Goal: Task Accomplishment & Management: Manage account settings

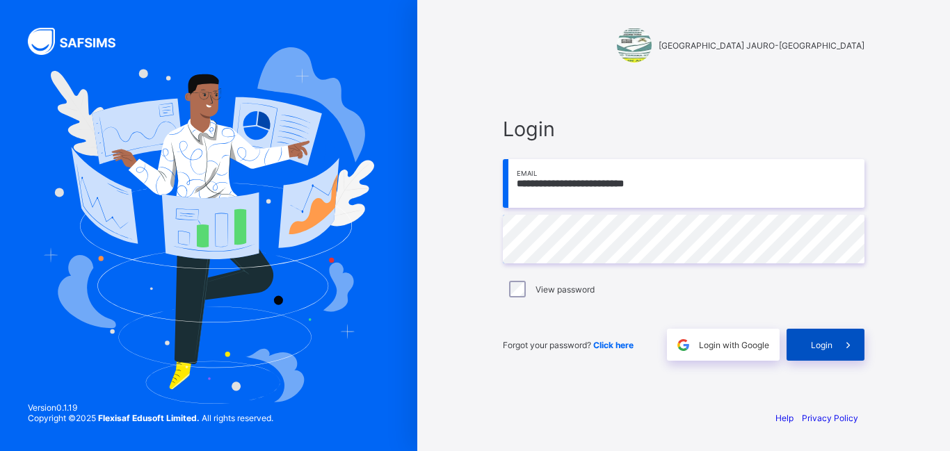
click at [827, 336] on div "Login" at bounding box center [825, 345] width 78 height 32
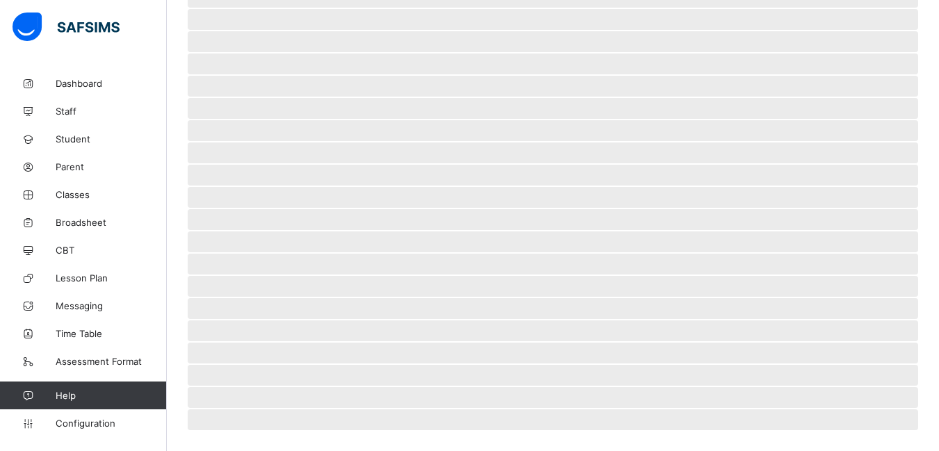
scroll to position [122, 0]
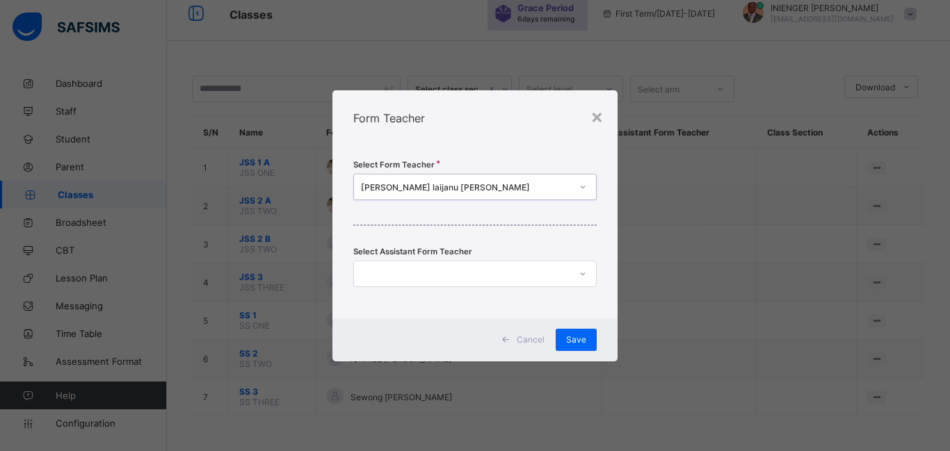
scroll to position [56, 0]
click at [571, 337] on span "Save" at bounding box center [576, 339] width 20 height 10
click at [581, 341] on span "Save" at bounding box center [576, 339] width 20 height 10
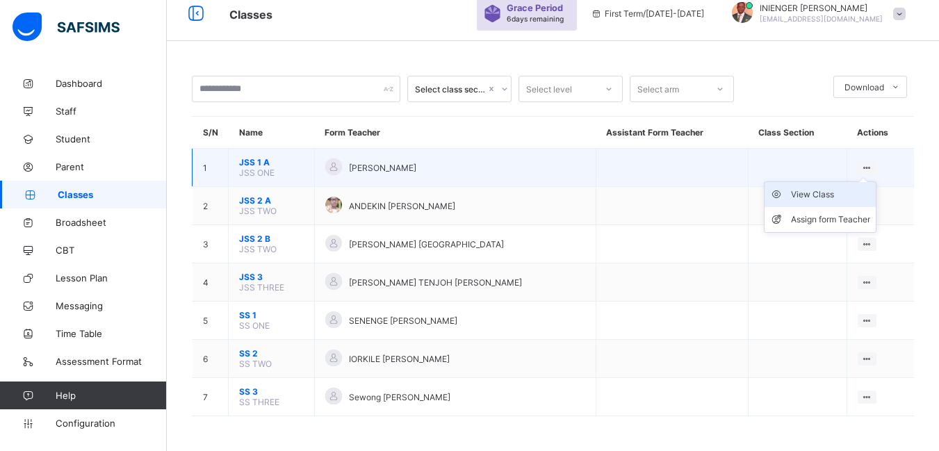
click at [815, 201] on div "View Class" at bounding box center [830, 195] width 79 height 14
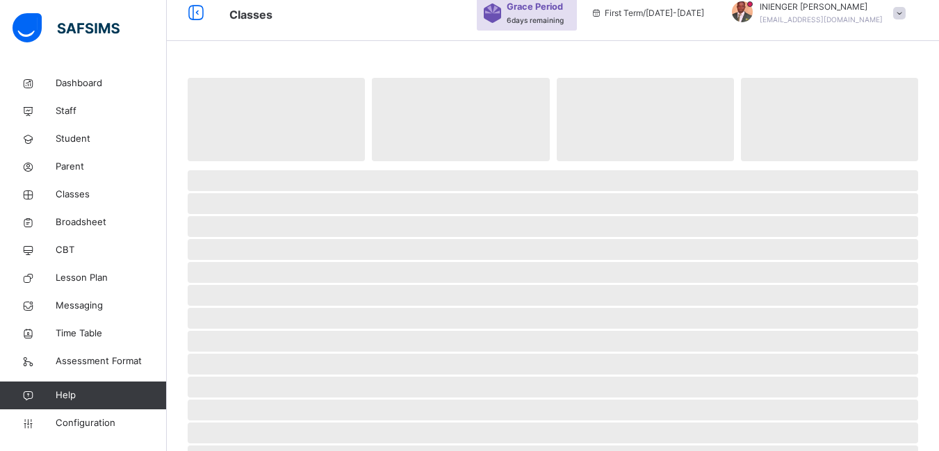
scroll to position [31, 0]
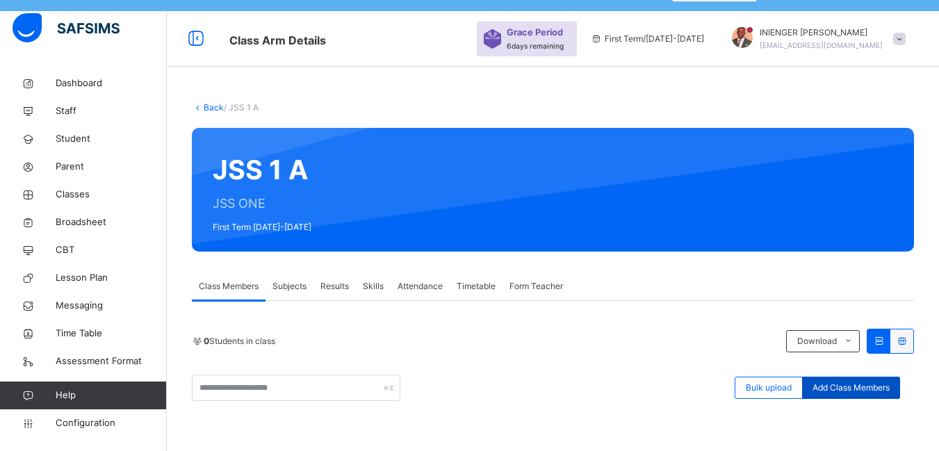
click at [888, 385] on span "Add Class Members" at bounding box center [851, 388] width 77 height 13
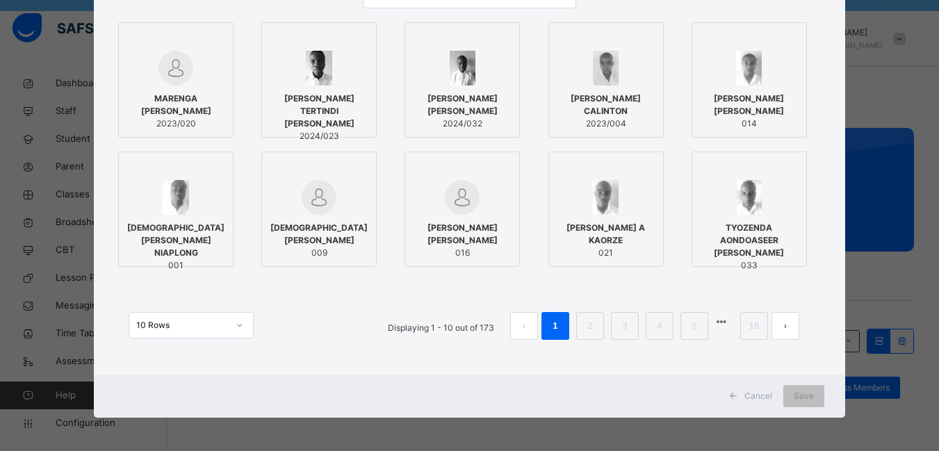
scroll to position [169, 0]
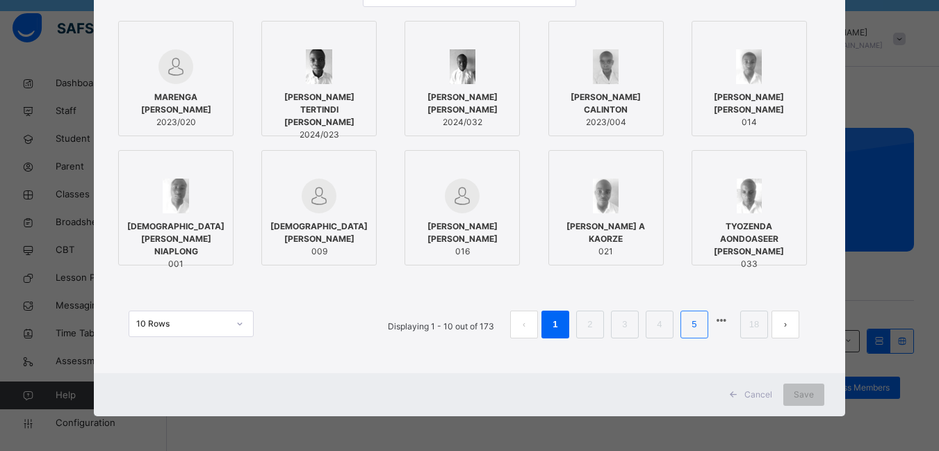
click at [688, 327] on link "5" at bounding box center [694, 325] width 13 height 18
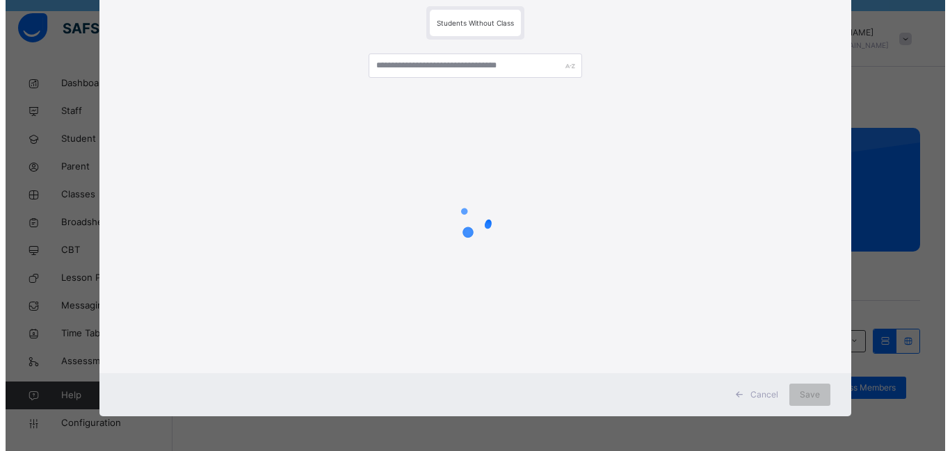
scroll to position [98, 0]
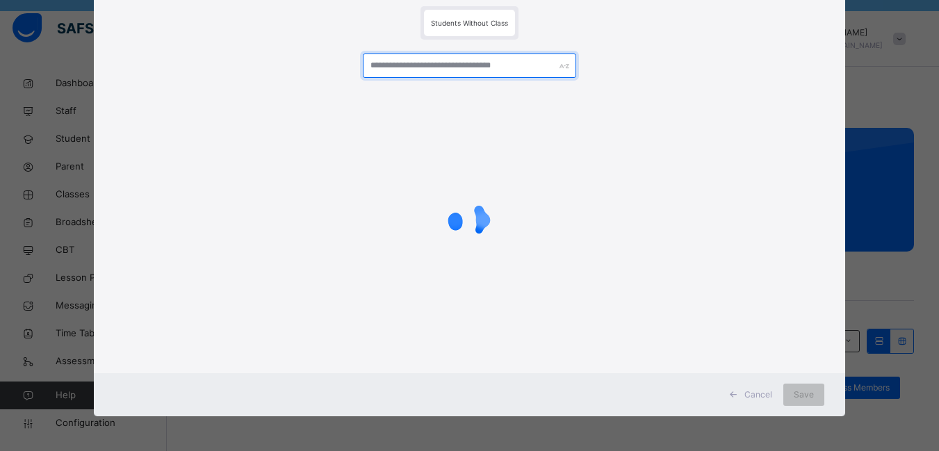
click at [459, 65] on input "text" at bounding box center [469, 66] width 213 height 24
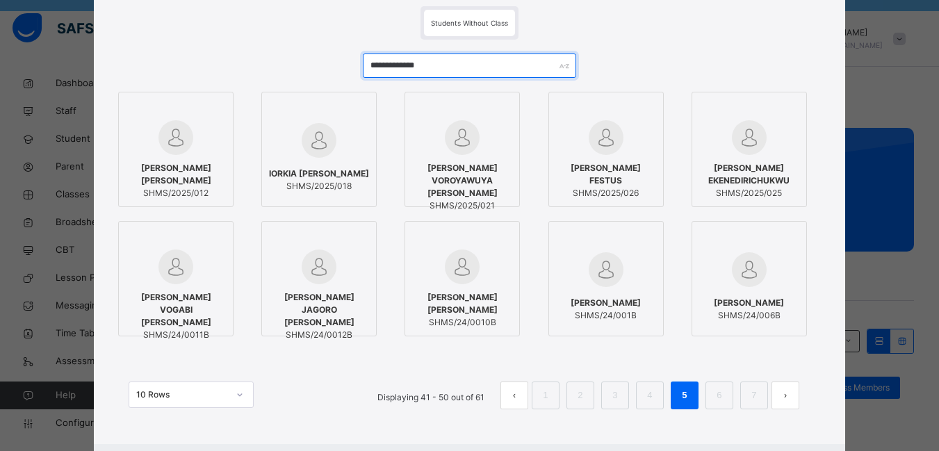
type input "**********"
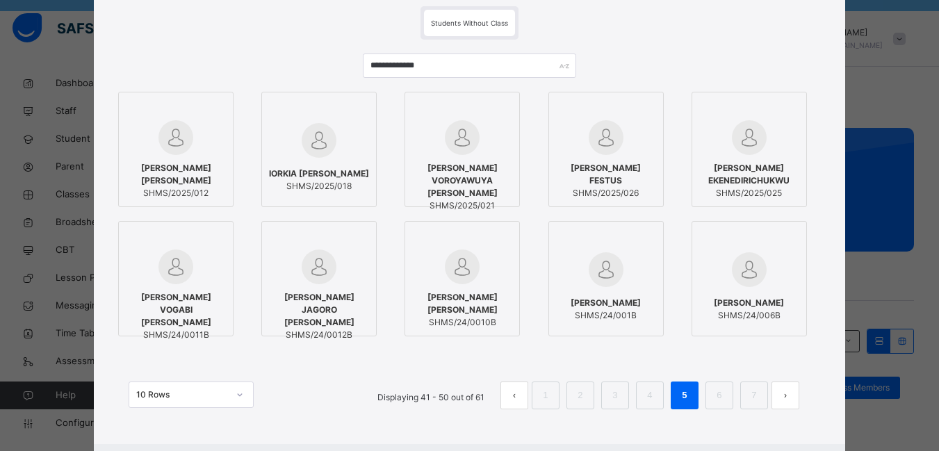
click at [200, 146] on div at bounding box center [176, 137] width 100 height 35
click at [158, 177] on span "[PERSON_NAME] [PERSON_NAME]" at bounding box center [177, 174] width 100 height 25
click at [309, 149] on img at bounding box center [321, 140] width 35 height 35
click at [193, 128] on div at bounding box center [177, 137] width 100 height 35
click at [436, 158] on div "[PERSON_NAME] VOROYAWUYA [PERSON_NAME] SHMS/2025/021" at bounding box center [467, 187] width 100 height 64
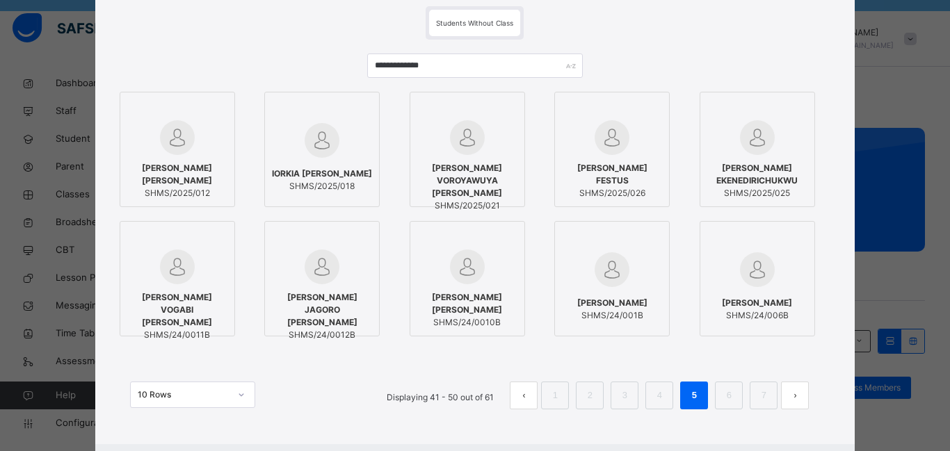
click at [615, 124] on img at bounding box center [611, 137] width 35 height 35
click at [725, 140] on div at bounding box center [757, 137] width 100 height 35
click at [155, 291] on div "[PERSON_NAME] [PERSON_NAME]/24/0011B" at bounding box center [177, 316] width 100 height 64
click at [313, 284] on div at bounding box center [322, 267] width 100 height 35
drag, startPoint x: 443, startPoint y: 270, endPoint x: 486, endPoint y: 267, distance: 43.2
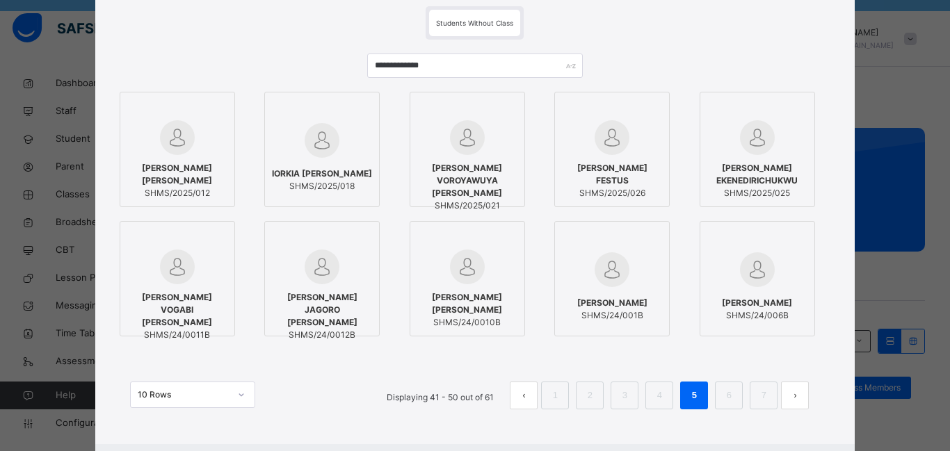
click at [443, 270] on div at bounding box center [467, 267] width 100 height 35
click at [594, 272] on img at bounding box center [611, 269] width 35 height 35
click at [613, 270] on img at bounding box center [611, 269] width 35 height 35
click at [644, 236] on div at bounding box center [612, 239] width 100 height 21
click at [653, 237] on icon at bounding box center [653, 237] width 0 height 0
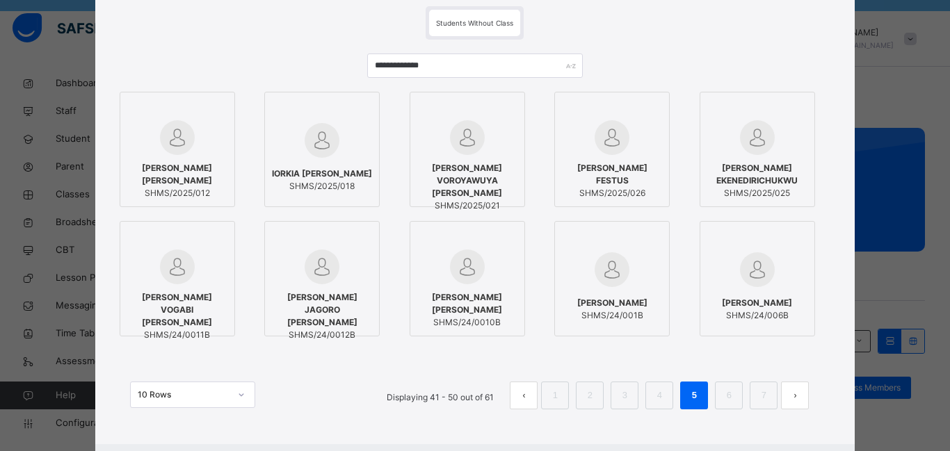
click at [509, 237] on icon at bounding box center [509, 237] width 0 height 0
click at [356, 255] on div at bounding box center [322, 267] width 100 height 35
click at [215, 283] on div at bounding box center [177, 267] width 100 height 35
click at [486, 20] on span "Students Without Class" at bounding box center [474, 23] width 77 height 8
click at [485, 22] on span "Students Without Class" at bounding box center [474, 23] width 77 height 8
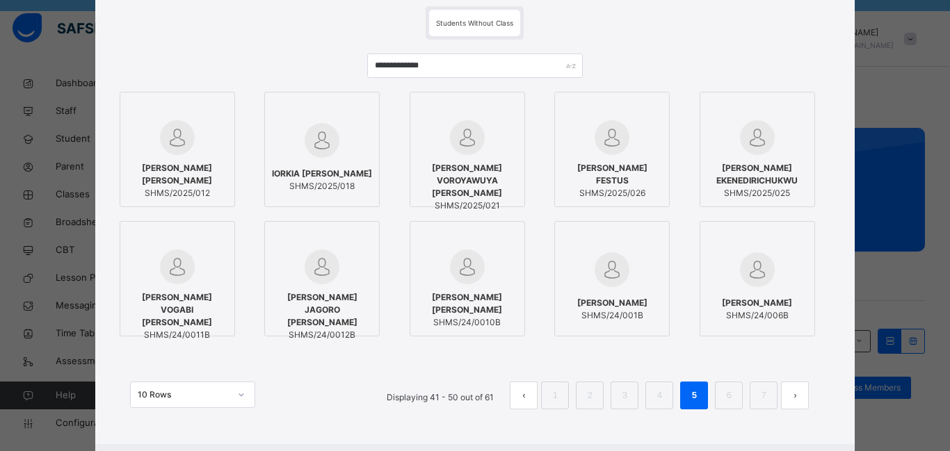
click at [485, 22] on span "Students Without Class" at bounding box center [474, 23] width 77 height 8
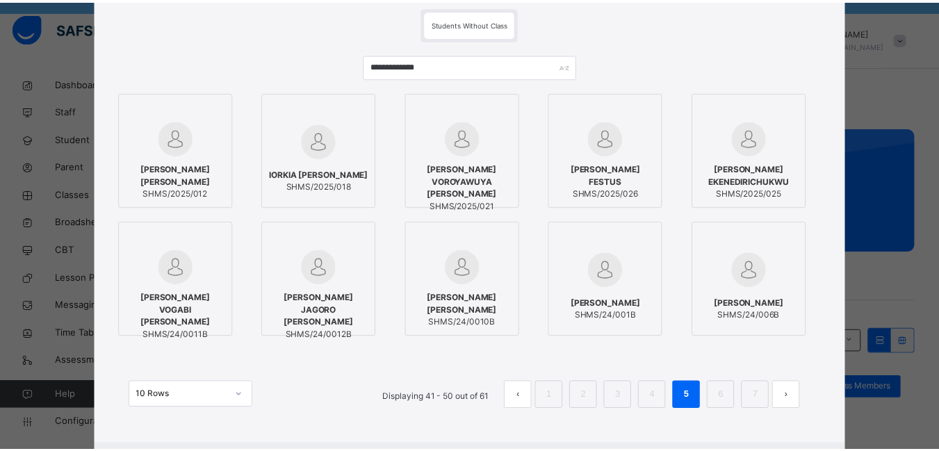
scroll to position [169, 0]
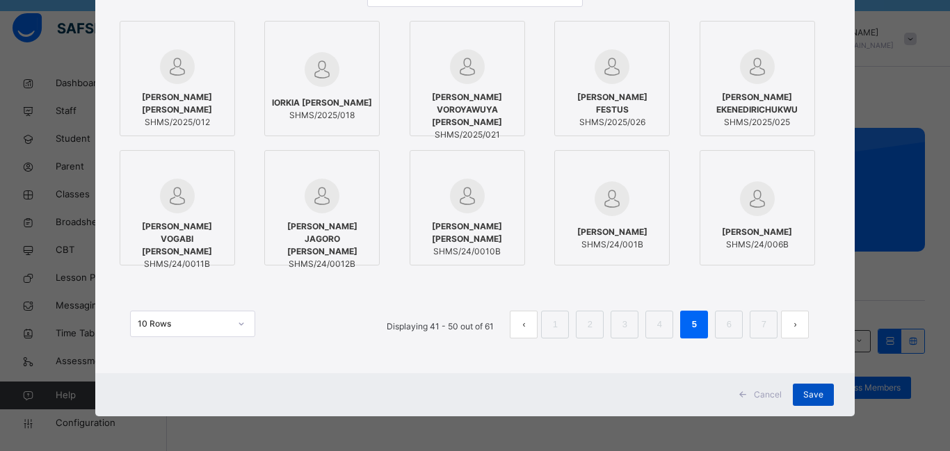
drag, startPoint x: 807, startPoint y: 394, endPoint x: 798, endPoint y: 398, distance: 10.0
click at [808, 394] on span "Save" at bounding box center [813, 395] width 20 height 13
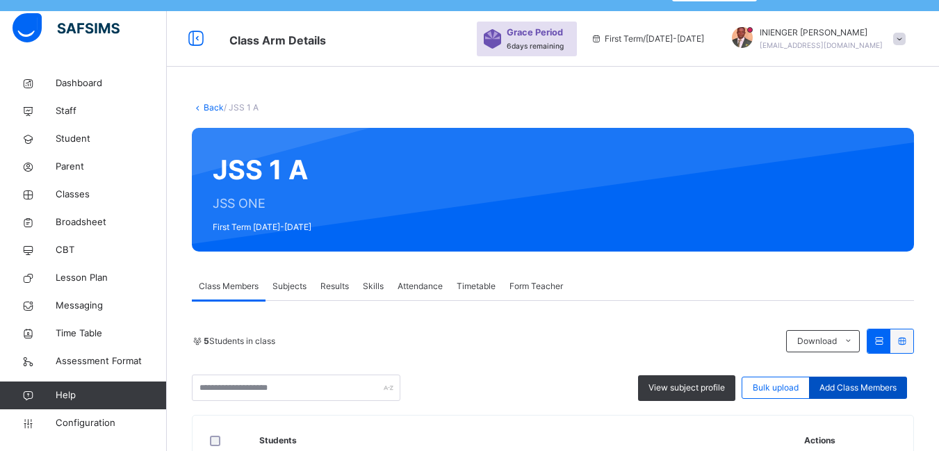
click at [854, 388] on span "Add Class Members" at bounding box center [858, 388] width 77 height 13
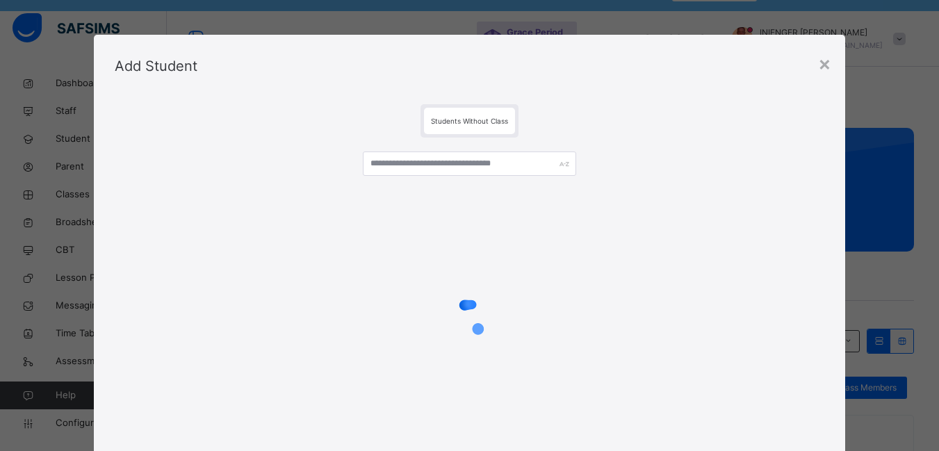
click at [435, 116] on div "Students Without Class" at bounding box center [469, 121] width 91 height 26
click at [453, 117] on span "Students Without Class" at bounding box center [469, 121] width 77 height 8
click at [502, 118] on span "Students Without Class" at bounding box center [469, 121] width 77 height 8
click at [501, 117] on span "Students Without Class" at bounding box center [469, 121] width 77 height 8
click at [501, 121] on span "Students Without Class" at bounding box center [469, 121] width 77 height 8
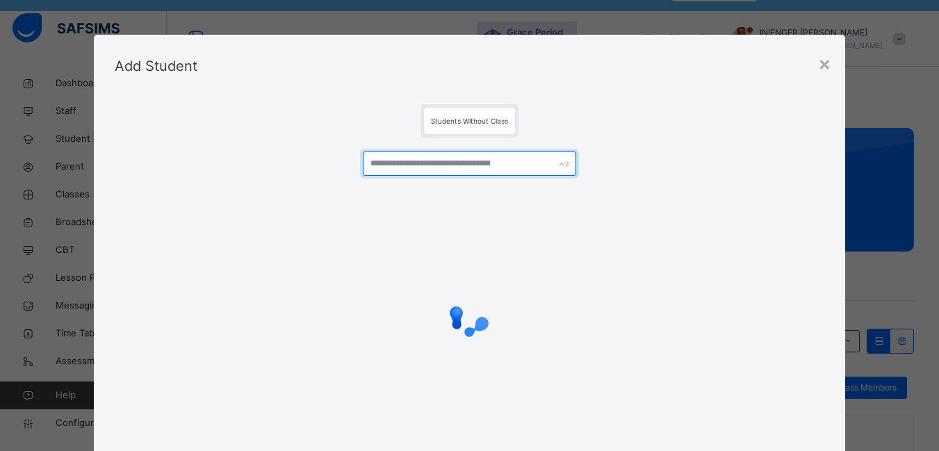
click at [489, 159] on input "text" at bounding box center [469, 164] width 213 height 24
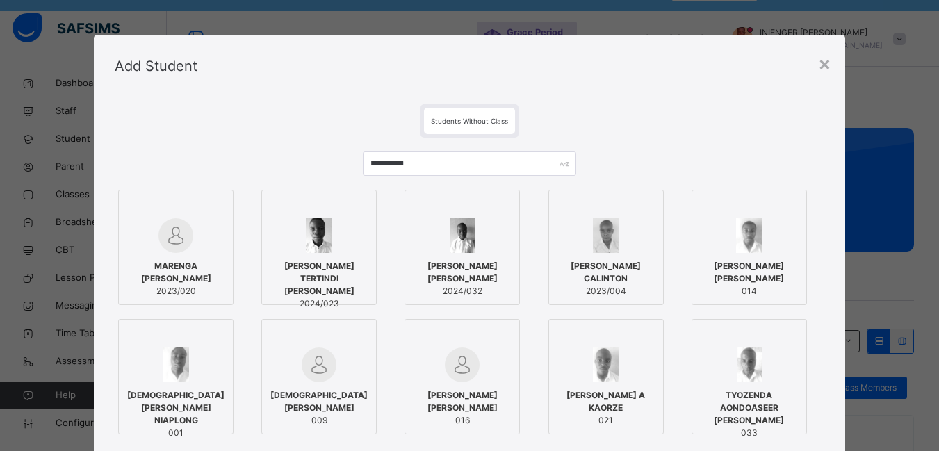
click at [462, 124] on span "Students Without Class" at bounding box center [469, 121] width 77 height 8
click at [459, 124] on span "Students Without Class" at bounding box center [469, 121] width 77 height 8
click at [450, 116] on div "Students Without Class" at bounding box center [469, 121] width 91 height 26
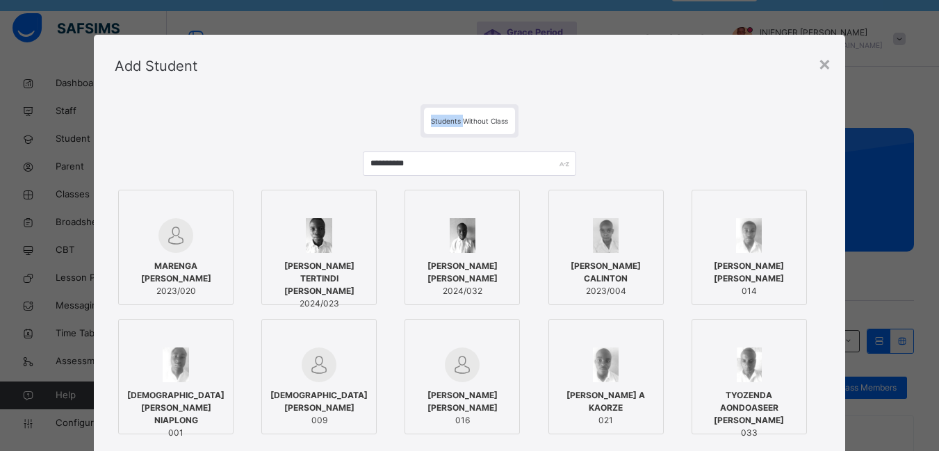
click at [495, 121] on span "Students Without Class" at bounding box center [469, 121] width 77 height 8
click at [501, 112] on div "Students Without Class" at bounding box center [469, 121] width 91 height 26
click at [431, 117] on span "Students Without Class" at bounding box center [469, 121] width 77 height 8
click at [491, 127] on div "Students Without Class" at bounding box center [469, 121] width 91 height 26
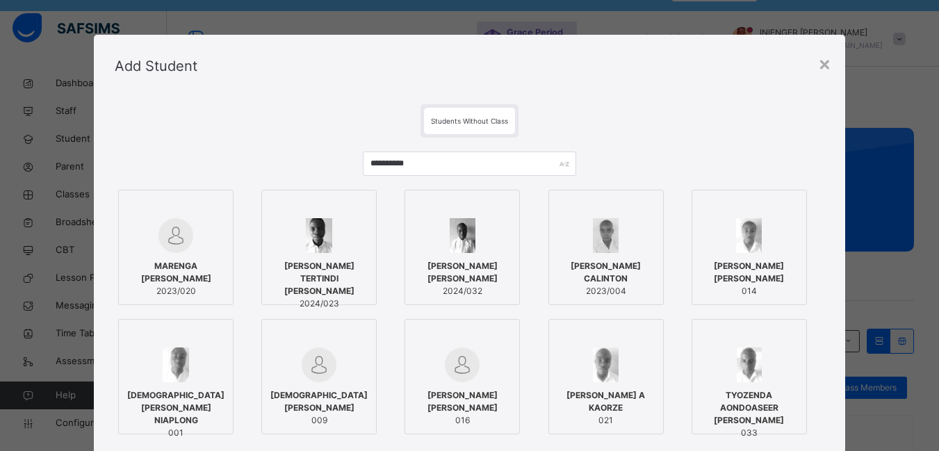
click at [485, 115] on div "Students Without Class" at bounding box center [469, 121] width 91 height 26
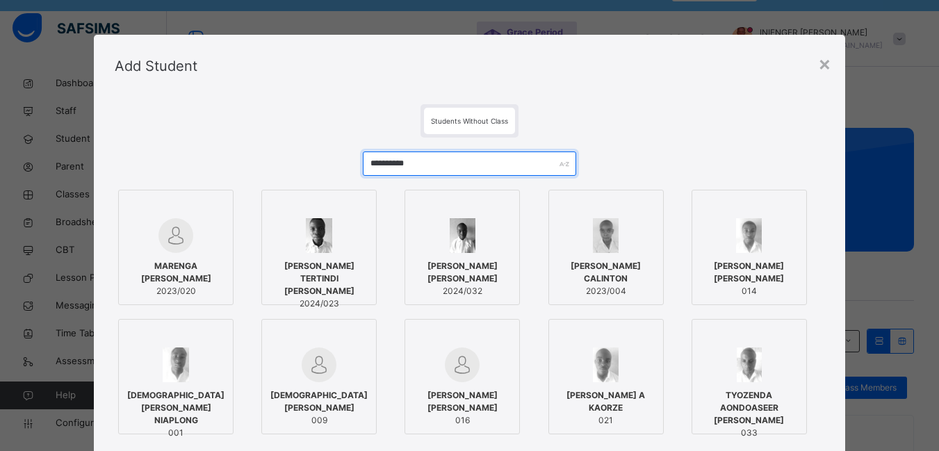
click at [446, 163] on input "**********" at bounding box center [469, 164] width 213 height 24
click at [419, 164] on input "**********" at bounding box center [469, 164] width 213 height 24
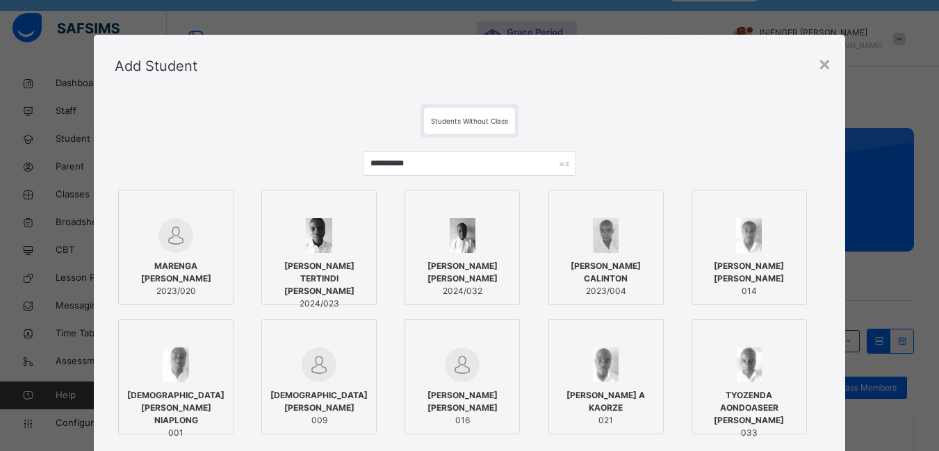
click at [437, 113] on div "Students Without Class" at bounding box center [469, 121] width 91 height 26
click at [487, 115] on div "Students Without Class" at bounding box center [469, 121] width 91 height 26
click at [487, 116] on div "Students Without Class" at bounding box center [469, 121] width 91 height 26
click at [480, 117] on div "Students Without Class" at bounding box center [469, 121] width 91 height 26
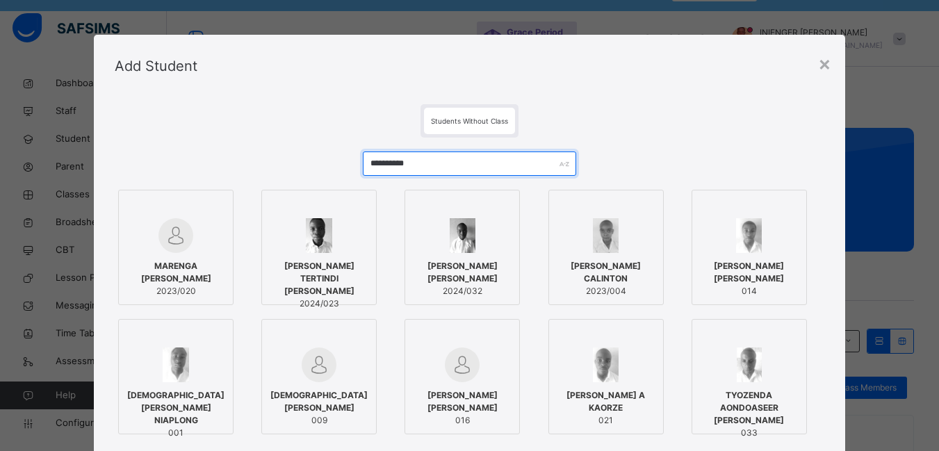
click at [441, 161] on input "**********" at bounding box center [469, 164] width 213 height 24
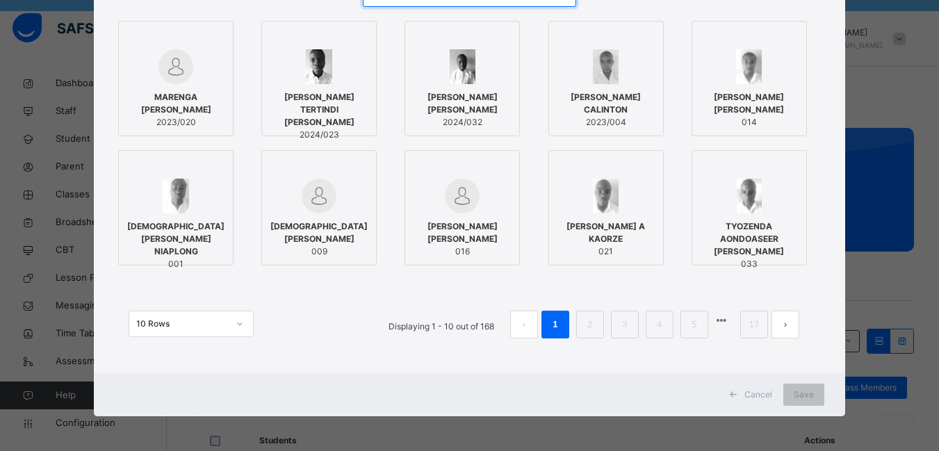
type input "**********"
click at [788, 325] on button "next page" at bounding box center [786, 325] width 28 height 28
click at [701, 324] on link "5" at bounding box center [694, 325] width 13 height 18
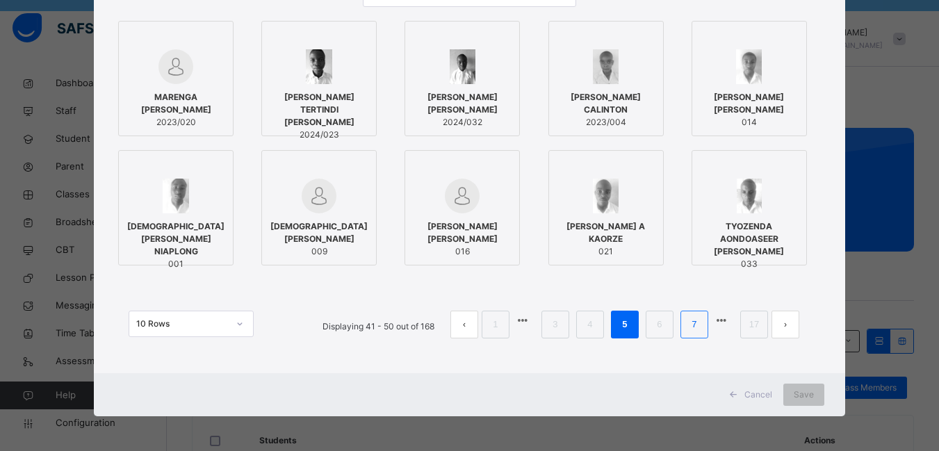
click at [701, 323] on link "7" at bounding box center [694, 325] width 13 height 18
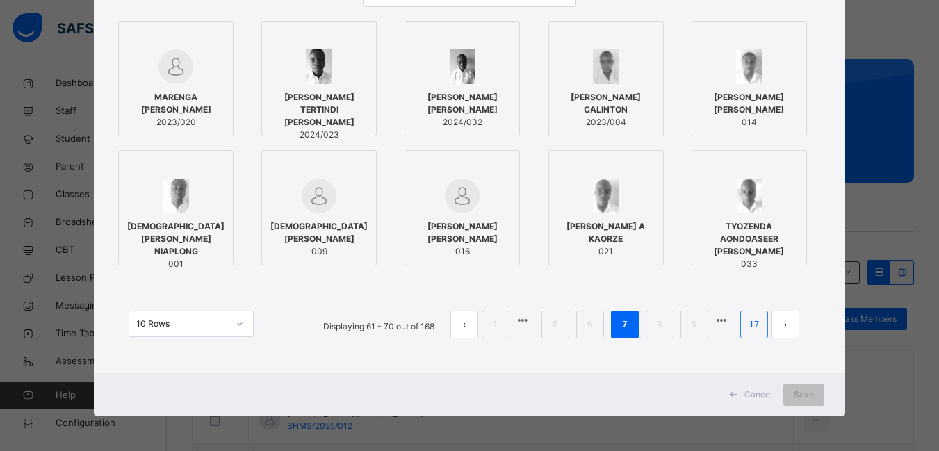
click at [751, 325] on link "17" at bounding box center [754, 325] width 18 height 18
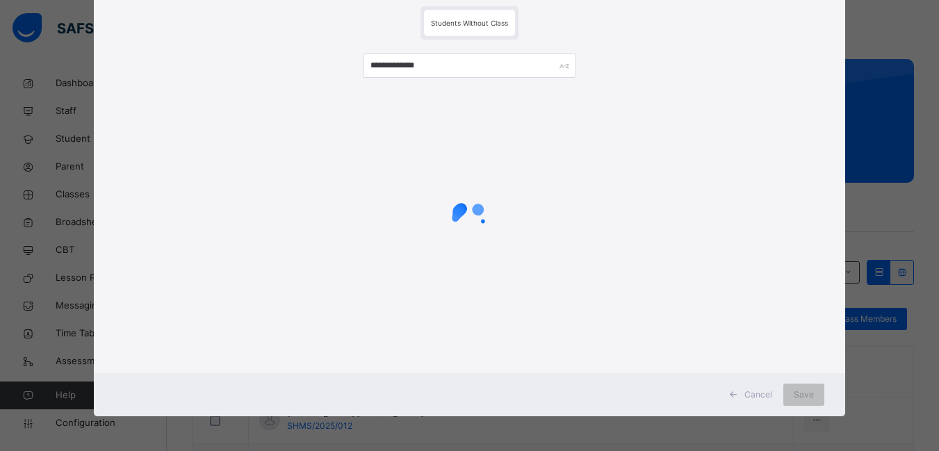
click at [751, 325] on div at bounding box center [470, 220] width 710 height 264
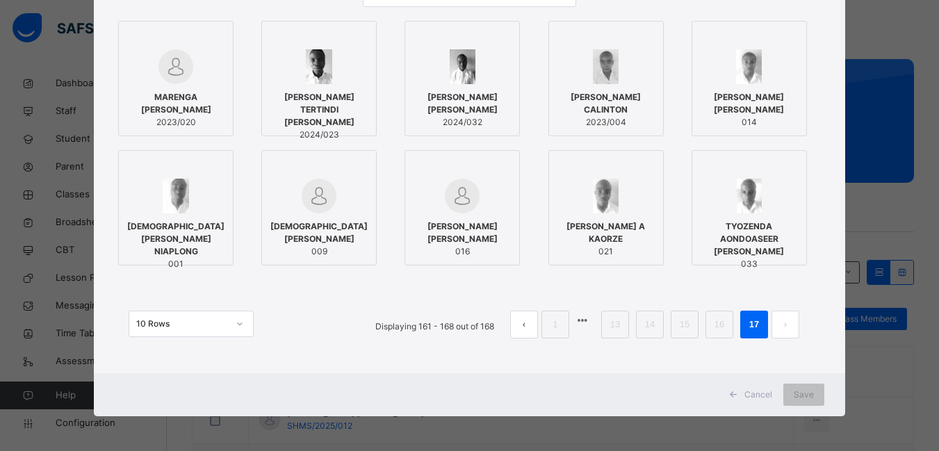
scroll to position [126, 0]
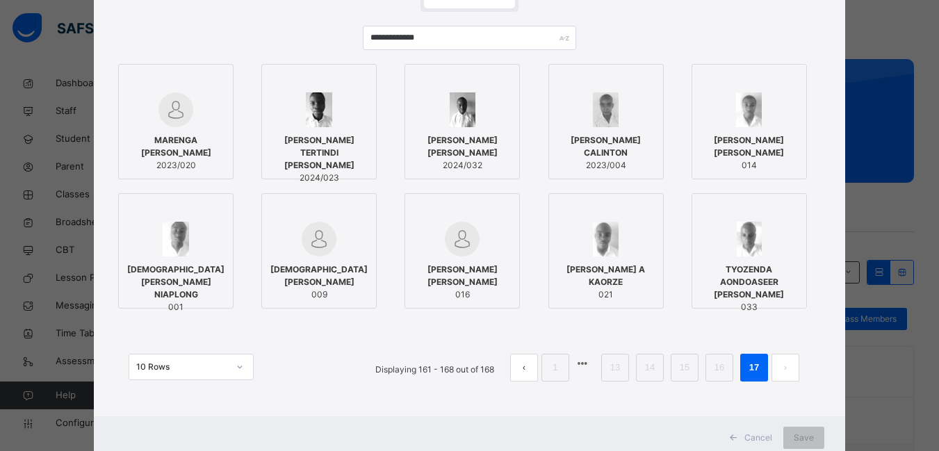
click at [933, 137] on div "**********" at bounding box center [469, 225] width 939 height 451
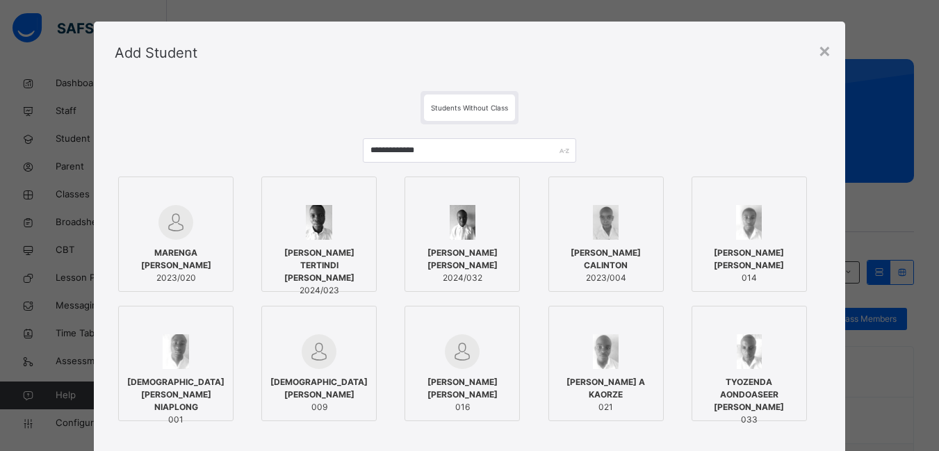
click at [499, 101] on div "Students Without Class" at bounding box center [469, 108] width 91 height 26
click at [456, 107] on span "Students Without Class" at bounding box center [469, 108] width 77 height 8
click at [457, 101] on div "Students Without Class" at bounding box center [469, 108] width 91 height 26
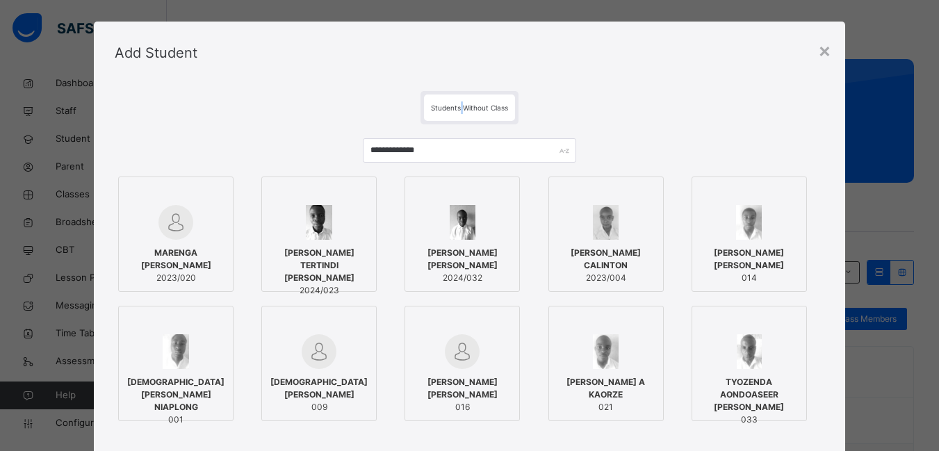
click at [457, 104] on span "Students Without Class" at bounding box center [469, 108] width 77 height 8
click at [456, 106] on span "Students Without Class" at bounding box center [469, 108] width 77 height 8
click at [440, 105] on span "Students Without Class" at bounding box center [469, 108] width 77 height 8
click at [441, 105] on span "Students Without Class" at bounding box center [469, 108] width 77 height 8
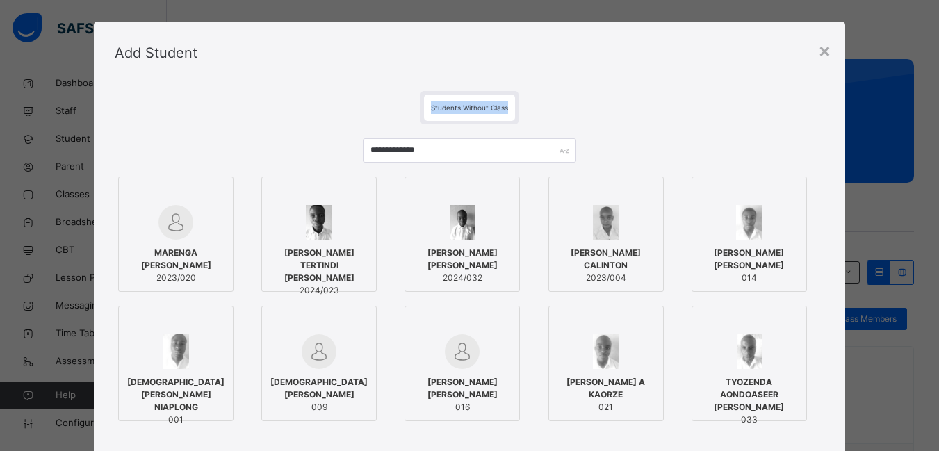
click at [441, 105] on span "Students Without Class" at bounding box center [469, 108] width 77 height 8
drag, startPoint x: 453, startPoint y: 107, endPoint x: 642, endPoint y: 97, distance: 189.4
drag, startPoint x: 642, startPoint y: 97, endPoint x: 932, endPoint y: 411, distance: 427.5
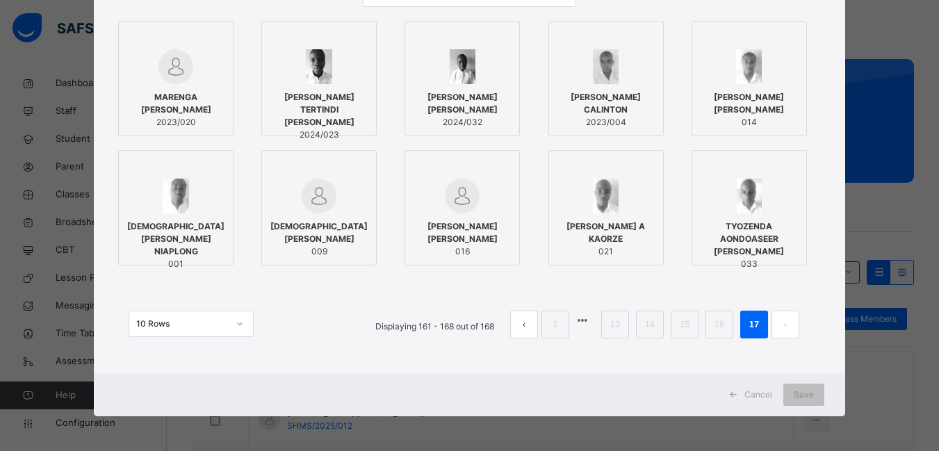
click at [236, 322] on icon at bounding box center [240, 324] width 8 height 14
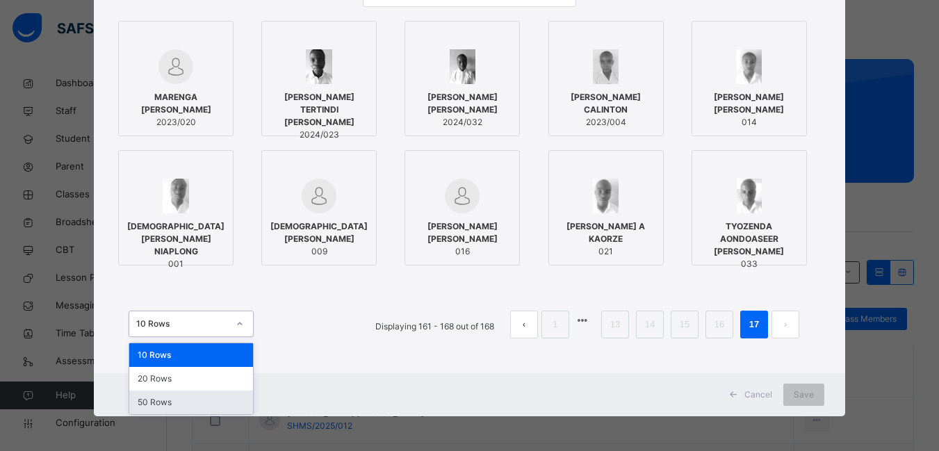
click at [161, 404] on div "50 Rows" at bounding box center [191, 403] width 124 height 24
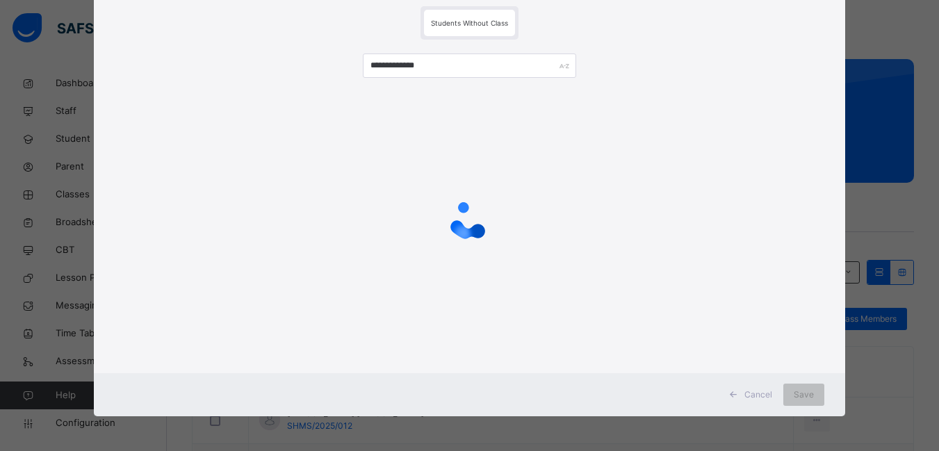
click at [163, 402] on div "Cancel Save" at bounding box center [469, 394] width 751 height 43
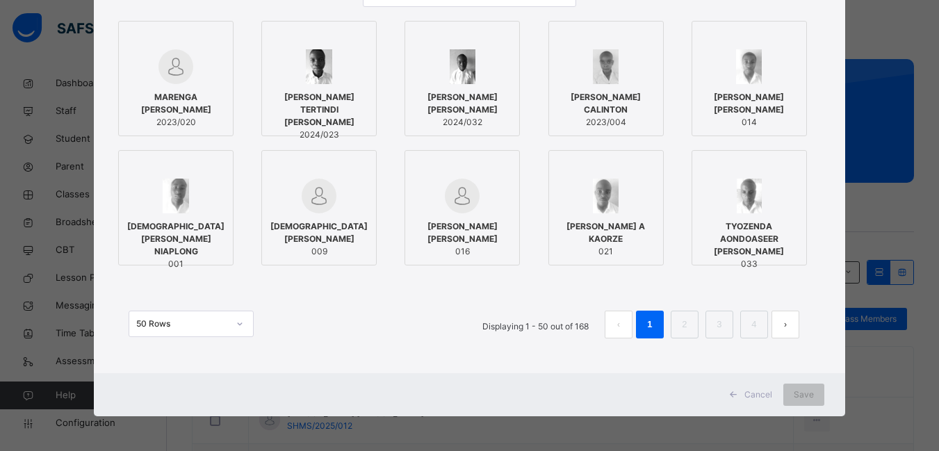
click at [236, 323] on icon at bounding box center [240, 324] width 8 height 14
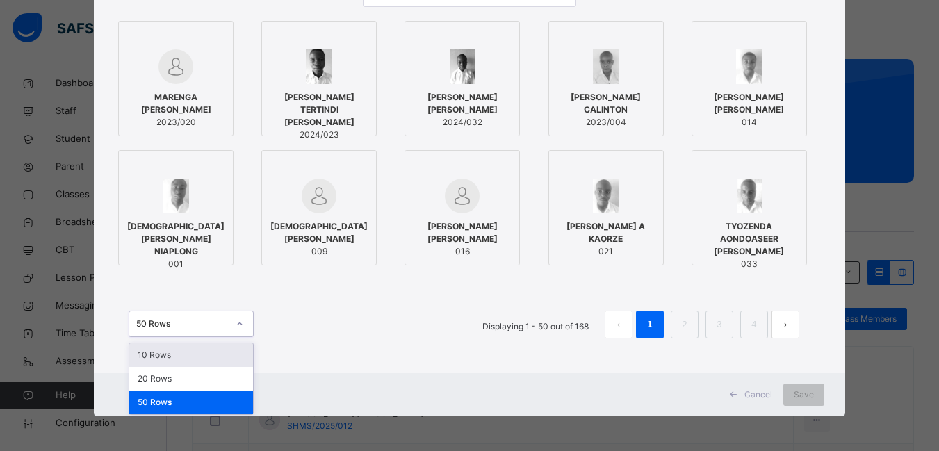
click at [779, 330] on button "next page" at bounding box center [786, 325] width 28 height 28
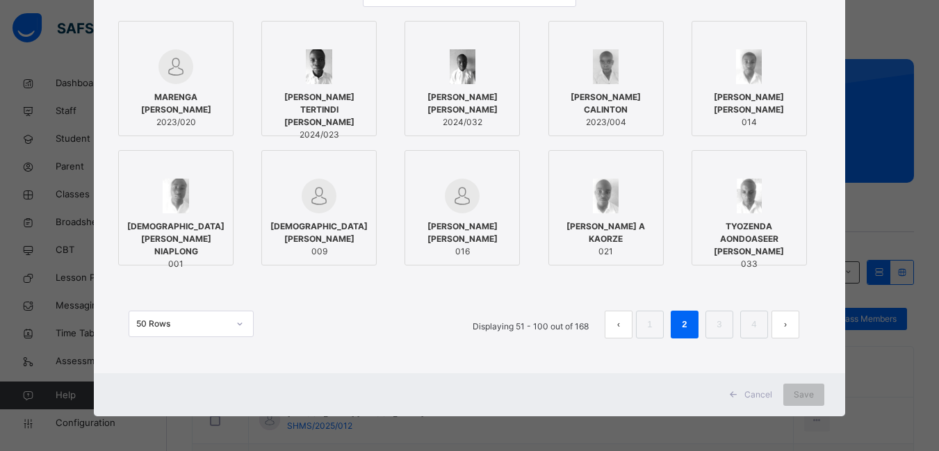
click at [780, 332] on button "next page" at bounding box center [786, 325] width 28 height 28
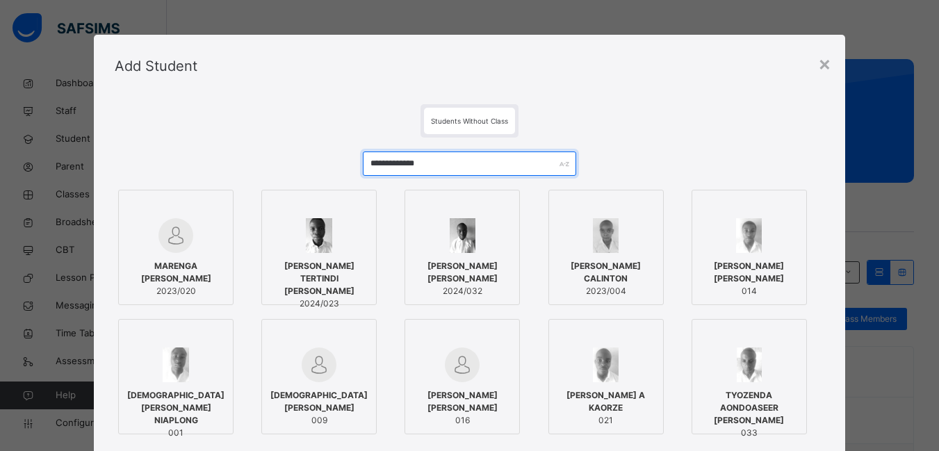
drag, startPoint x: 431, startPoint y: 164, endPoint x: 361, endPoint y: 163, distance: 69.5
click at [363, 163] on input "**********" at bounding box center [469, 164] width 213 height 24
type input "**********"
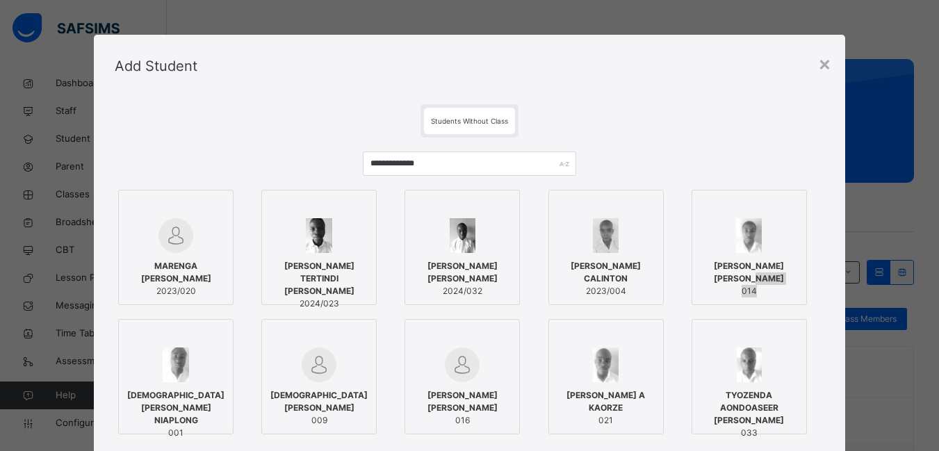
drag, startPoint x: 931, startPoint y: 275, endPoint x: 934, endPoint y: 300, distance: 24.5
click at [934, 300] on div "**********" at bounding box center [469, 225] width 939 height 451
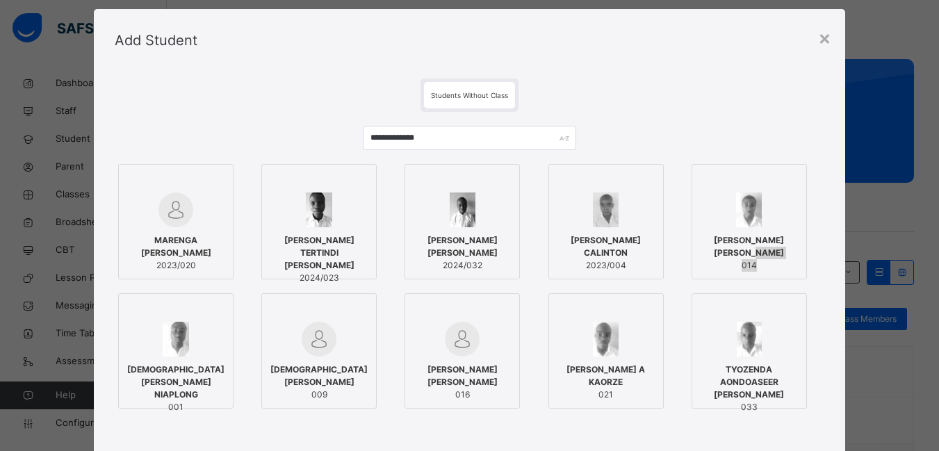
scroll to position [169, 0]
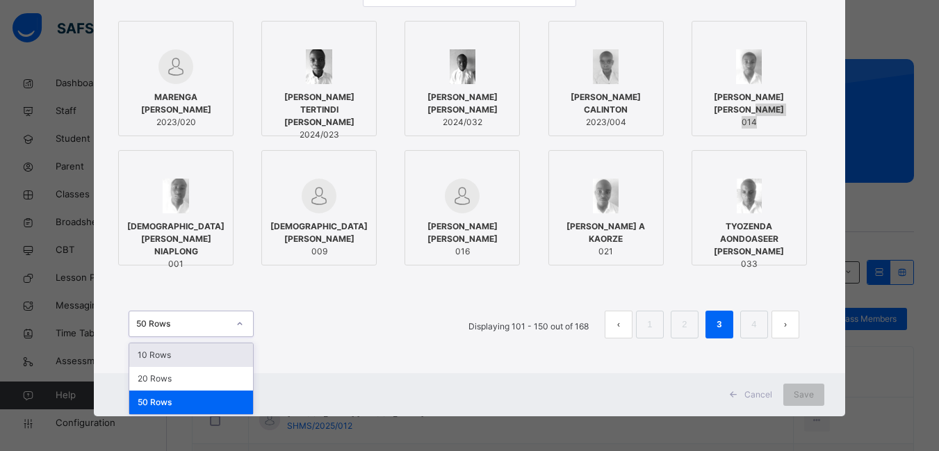
click at [237, 320] on div at bounding box center [240, 324] width 24 height 22
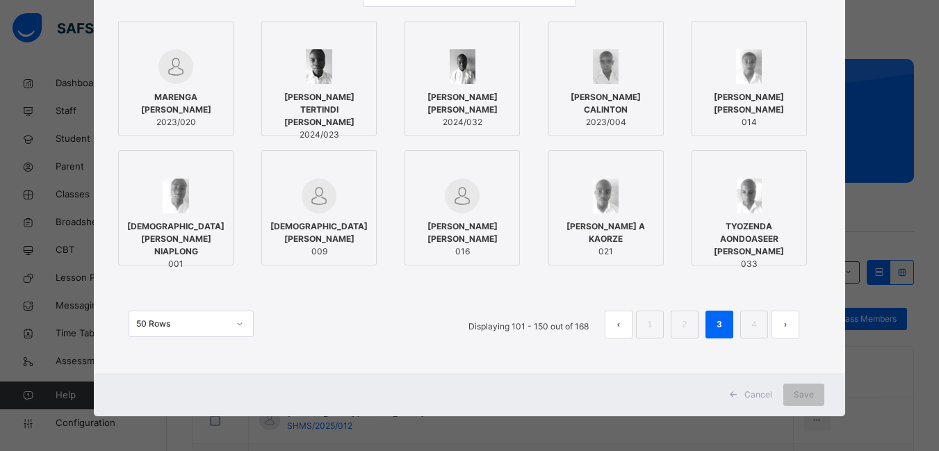
click at [750, 394] on span "Cancel" at bounding box center [759, 395] width 28 height 13
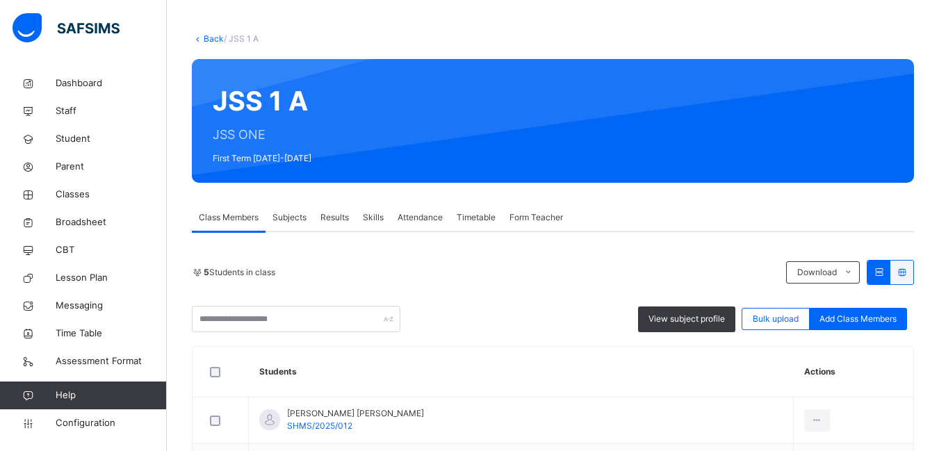
scroll to position [0, 0]
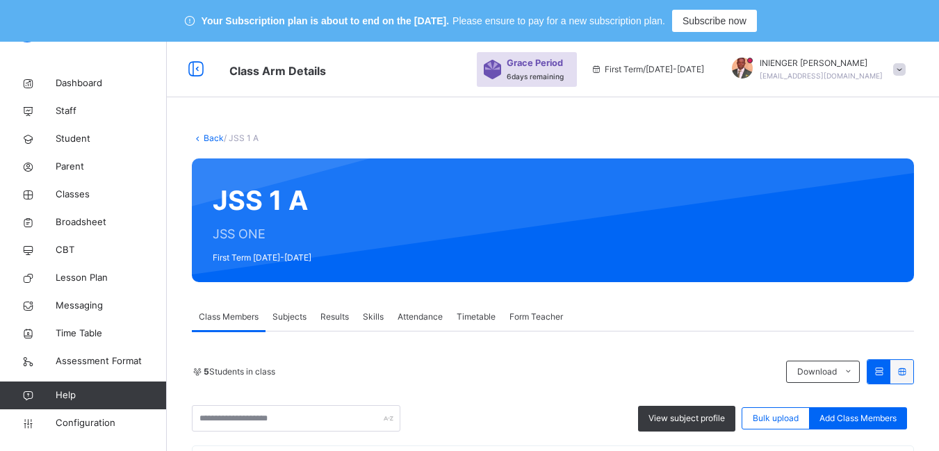
click at [877, 418] on span "Add Class Members" at bounding box center [858, 418] width 77 height 13
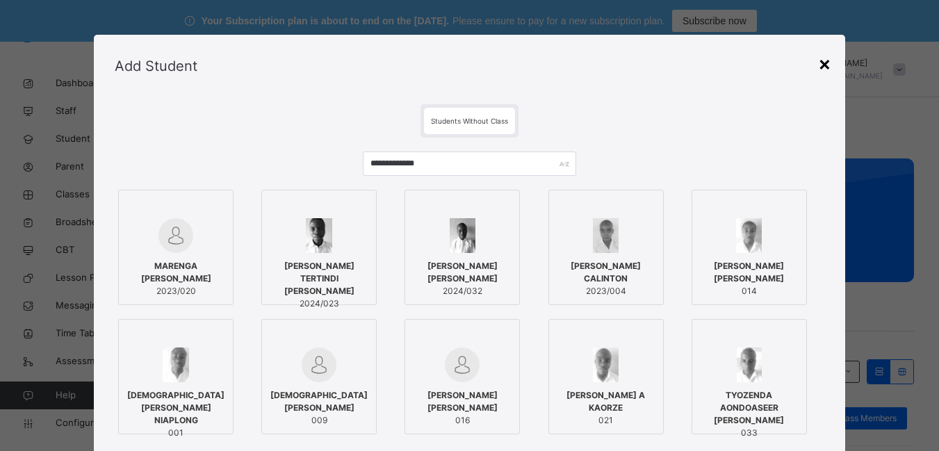
click at [826, 64] on div "×" at bounding box center [824, 63] width 13 height 29
